Goal: Check status

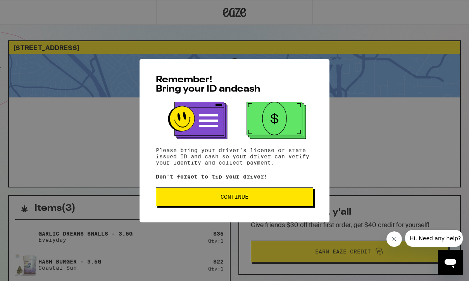
click at [248, 198] on span "Continue" at bounding box center [235, 196] width 28 height 5
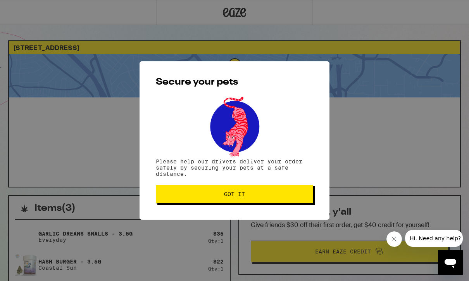
click at [266, 188] on button "Got it" at bounding box center [234, 194] width 157 height 19
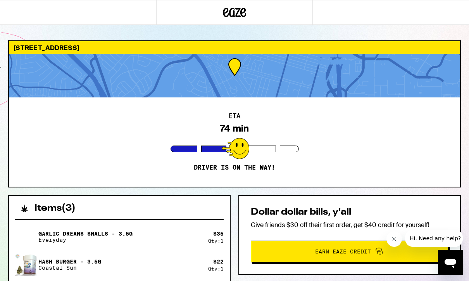
click at [153, 257] on div "Hash Burger - 3.5g Coastal Sun" at bounding box center [111, 265] width 193 height 22
click at [397, 236] on icon "Close message from company" at bounding box center [394, 239] width 6 height 6
click at [148, 250] on div "Garlic Dreams Smalls - 3.5g Everyday $ 35 Qty: 1 Hash Burger - 3.5g Coastal Sun…" at bounding box center [119, 265] width 209 height 78
click at [162, 245] on div "Garlic Dreams Smalls - 3.5g Everyday" at bounding box center [111, 237] width 193 height 22
click at [161, 245] on div "Garlic Dreams Smalls - 3.5g Everyday" at bounding box center [111, 237] width 193 height 22
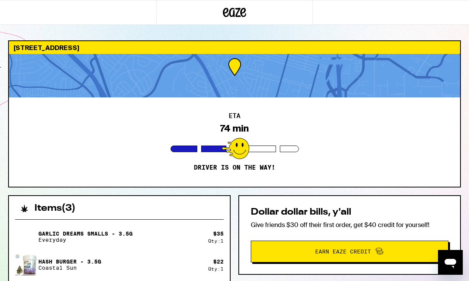
click at [168, 226] on div "Garlic Dreams Smalls - 3.5g Everyday" at bounding box center [111, 237] width 193 height 22
click at [223, 276] on div "Garlic Dreams Smalls - 3.5g Everyday $ 35 Qty: 1 Hash Burger - 3.5g Coastal Sun…" at bounding box center [119, 265] width 209 height 78
click at [454, 262] on icon "Open messaging window" at bounding box center [451, 263] width 12 height 9
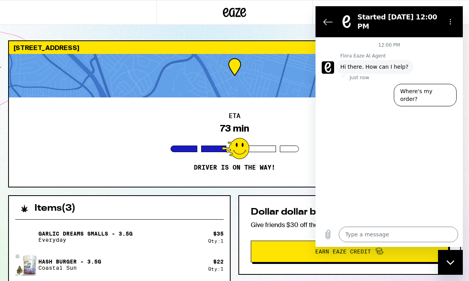
click at [280, 121] on div "ETA 73 min Driver is on the way!" at bounding box center [234, 141] width 451 height 89
click at [456, 260] on div "Close messaging window" at bounding box center [450, 261] width 23 height 23
type textarea "x"
